Goal: Task Accomplishment & Management: Use online tool/utility

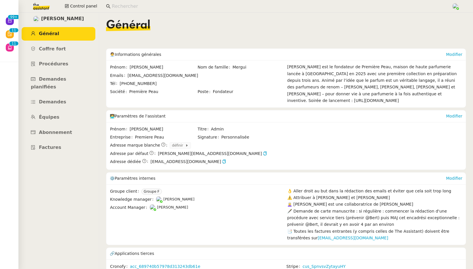
click at [122, 4] on input at bounding box center [279, 7] width 334 height 8
click at [124, 6] on input at bounding box center [279, 7] width 334 height 8
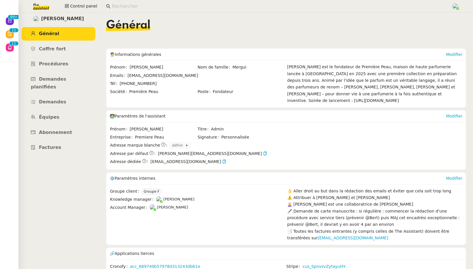
click at [120, 5] on input at bounding box center [279, 7] width 334 height 8
click at [120, 7] on input at bounding box center [279, 7] width 334 height 8
click at [47, 99] on span "Demandes" at bounding box center [52, 101] width 27 height 5
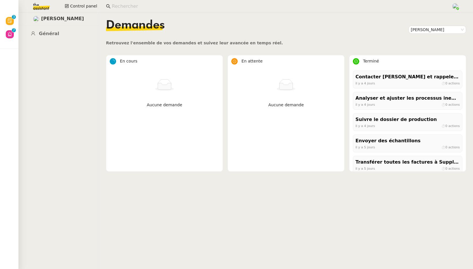
click at [145, 6] on input at bounding box center [279, 7] width 334 height 8
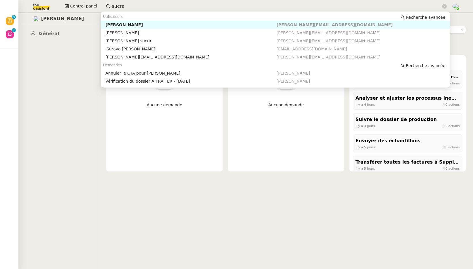
click at [139, 26] on div "[PERSON_NAME]" at bounding box center [190, 24] width 171 height 5
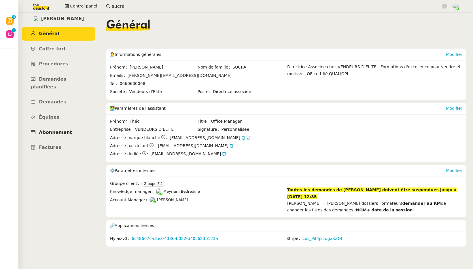
click at [51, 130] on span "Abonnement" at bounding box center [55, 132] width 33 height 5
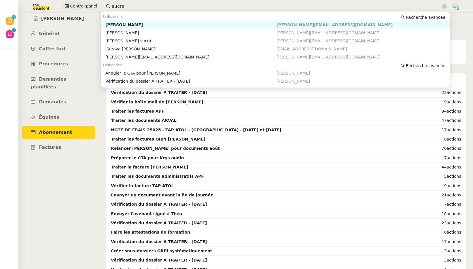
drag, startPoint x: 134, startPoint y: 7, endPoint x: 95, endPoint y: 5, distance: 38.9
click at [95, 5] on div "Control panel sucra" at bounding box center [236, 6] width 444 height 13
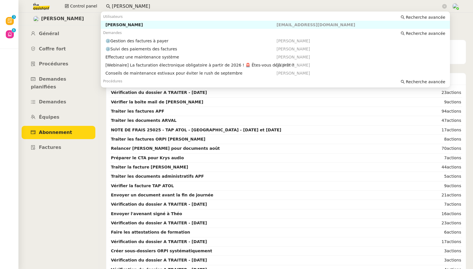
click at [115, 26] on div "Flo Rys" at bounding box center [190, 24] width 171 height 5
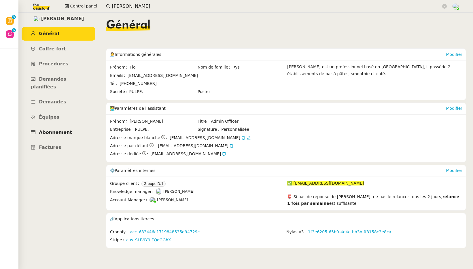
click at [63, 130] on span "Abonnement" at bounding box center [55, 132] width 33 height 5
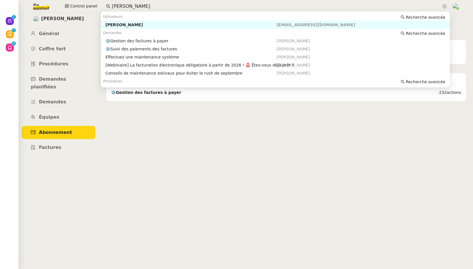
drag, startPoint x: 126, startPoint y: 6, endPoint x: 100, endPoint y: 5, distance: 26.8
click at [100, 5] on div "Control panel flo rys" at bounding box center [236, 6] width 444 height 13
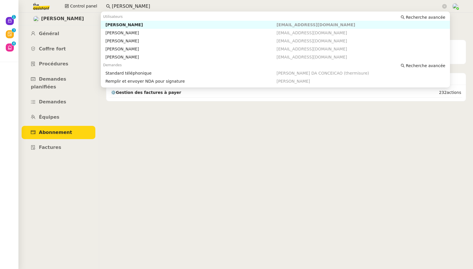
click at [111, 26] on div "Marie Rivoira" at bounding box center [190, 24] width 171 height 5
type input "marie ri"
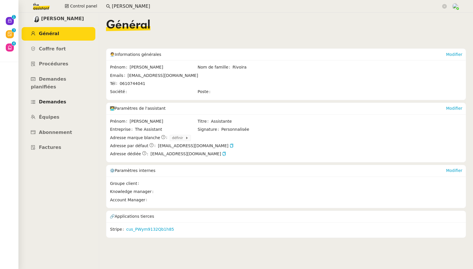
click at [55, 99] on span "Demandes" at bounding box center [52, 101] width 27 height 5
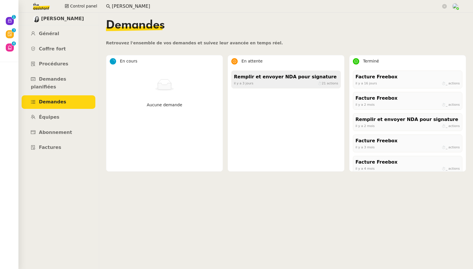
click at [260, 80] on div "Remplir et envoyer NDA pour signature" at bounding box center [286, 77] width 104 height 8
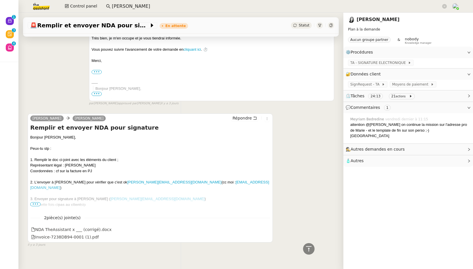
scroll to position [496, 0]
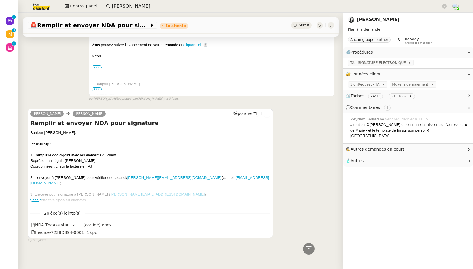
click at [36, 202] on span "•••" at bounding box center [35, 200] width 10 height 4
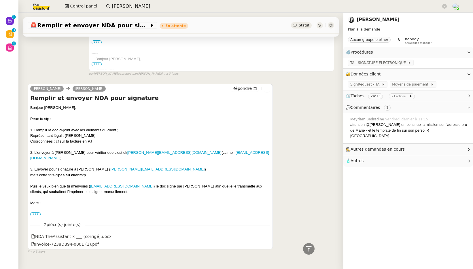
scroll to position [523, 0]
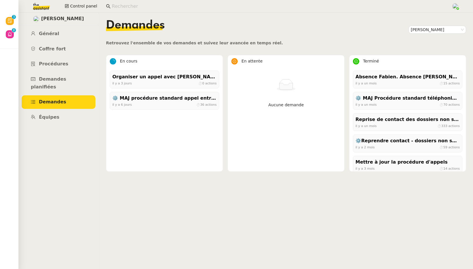
click at [122, 3] on input at bounding box center [279, 7] width 334 height 8
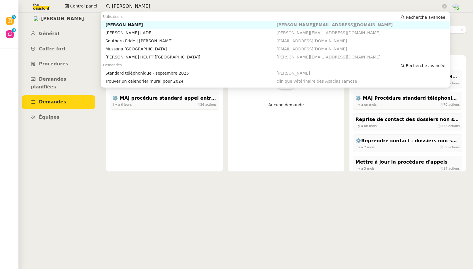
click at [134, 23] on div "[PERSON_NAME]" at bounding box center [190, 24] width 171 height 5
type input "franck mu"
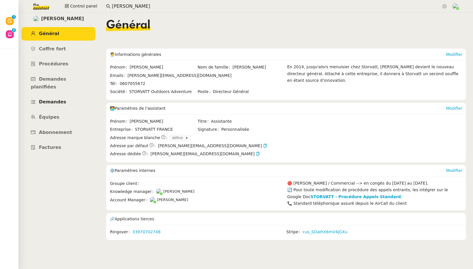
click at [59, 99] on span "Demandes" at bounding box center [52, 101] width 27 height 5
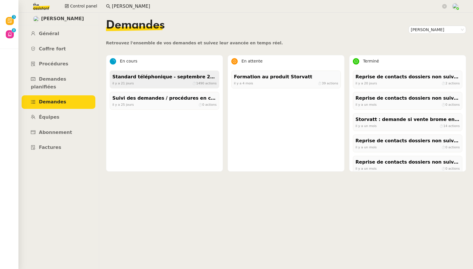
click at [150, 76] on div "Standard téléphonique - septembre 2025" at bounding box center [164, 77] width 104 height 8
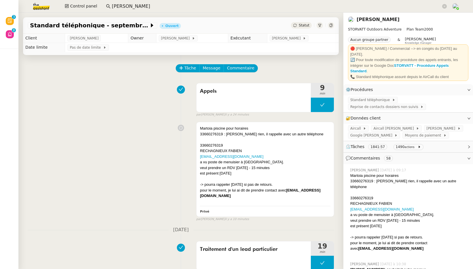
click at [329, 26] on icon at bounding box center [330, 25] width 3 height 3
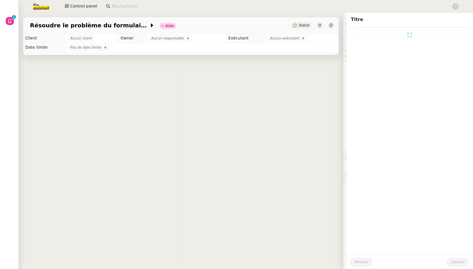
type input "Résoudre le problème du formulaire de promotions"
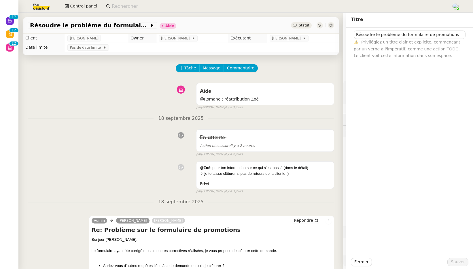
click at [132, 4] on input at bounding box center [279, 7] width 334 height 8
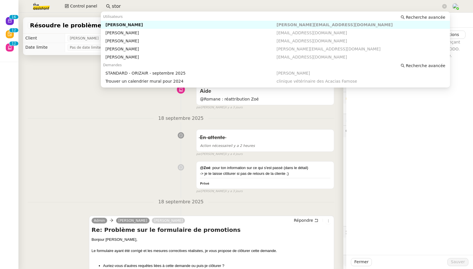
click at [137, 19] on div "Utilisateurs Recherche avancée" at bounding box center [275, 17] width 349 height 8
click at [137, 22] on div "[PERSON_NAME]" at bounding box center [190, 24] width 171 height 5
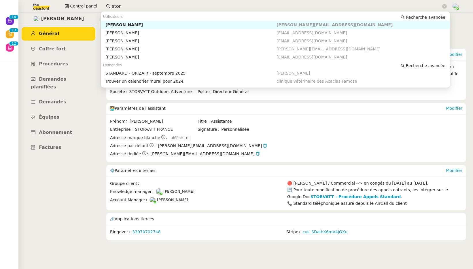
drag, startPoint x: 129, startPoint y: 5, endPoint x: 101, endPoint y: 4, distance: 28.2
click at [103, 4] on nz-input-group "stor" at bounding box center [276, 6] width 347 height 9
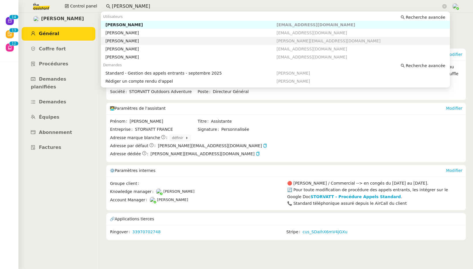
click at [114, 39] on div "[PERSON_NAME]" at bounding box center [190, 40] width 171 height 5
type input "thomas soulier"
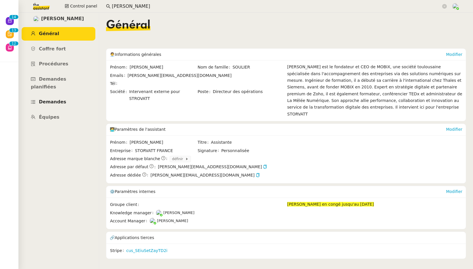
click at [51, 99] on span "Demandes" at bounding box center [52, 101] width 27 height 5
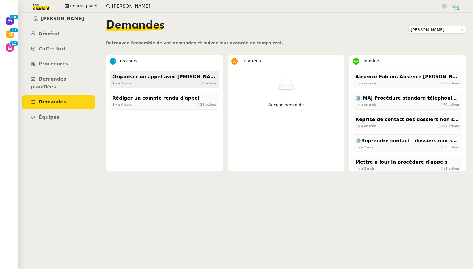
click at [161, 81] on div "il y a 3 jours ⏱ 0 actions" at bounding box center [164, 83] width 104 height 5
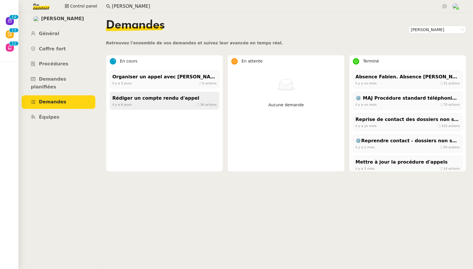
click at [172, 101] on div "Rédiger un compte rendu d'appel" at bounding box center [164, 98] width 104 height 8
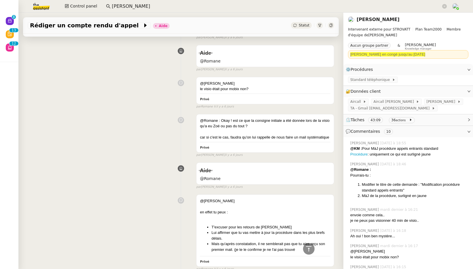
scroll to position [607, 0]
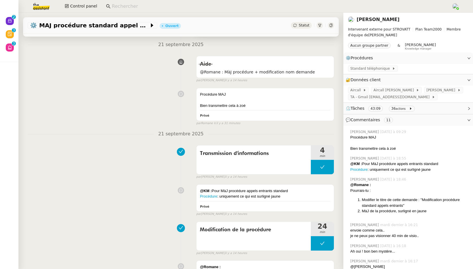
scroll to position [79, 0]
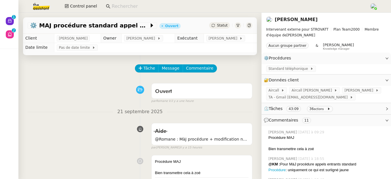
click at [177, 6] on input at bounding box center [238, 7] width 252 height 8
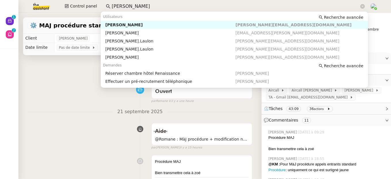
click at [147, 22] on div "[PERSON_NAME]" at bounding box center [170, 24] width 130 height 5
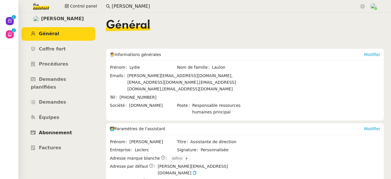
click at [64, 126] on link "Abonnement" at bounding box center [59, 133] width 74 height 14
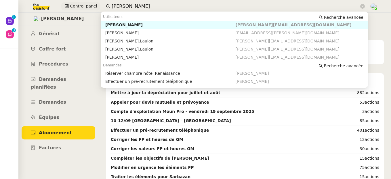
drag, startPoint x: 139, startPoint y: 6, endPoint x: 94, endPoint y: 5, distance: 44.7
click at [94, 5] on div "Control panel lydie aulon" at bounding box center [195, 6] width 363 height 13
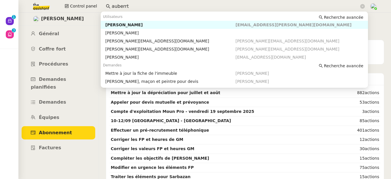
click at [106, 24] on div "Kevin AUBERT" at bounding box center [170, 24] width 130 height 5
type input "auberrt"
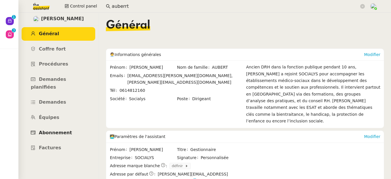
click at [60, 130] on span "Abonnement" at bounding box center [55, 132] width 33 height 5
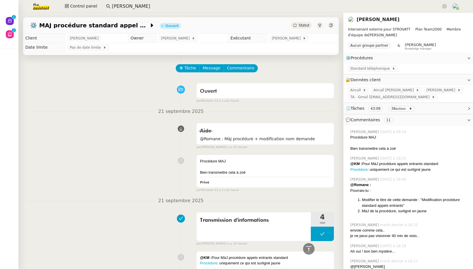
scroll to position [607, 0]
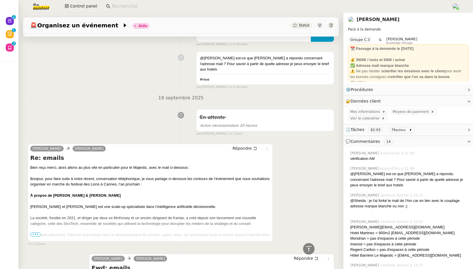
scroll to position [128, 0]
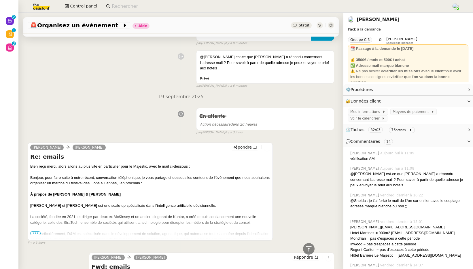
click at [126, 186] on div at bounding box center [150, 189] width 240 height 6
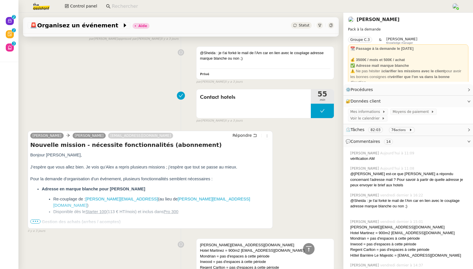
scroll to position [556, 0]
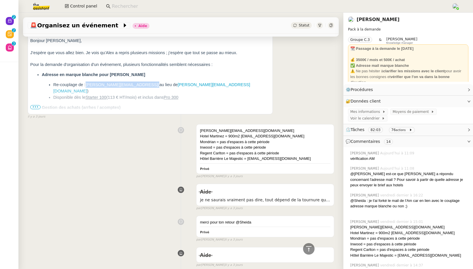
drag, startPoint x: 150, startPoint y: 82, endPoint x: 87, endPoint y: 80, distance: 63.1
click at [87, 82] on span "Re-couplage de : alex.clayton@descartesmauss.ai (au lieu de alexsmith@theassist…" at bounding box center [151, 87] width 197 height 11
copy span "alex.clayton@descartesmauss.ai"
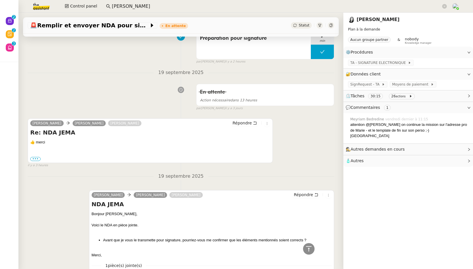
scroll to position [632, 0]
